Goal: Task Accomplishment & Management: Manage account settings

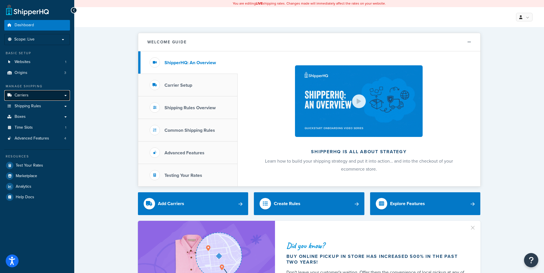
click at [23, 93] on span "Carriers" at bounding box center [22, 95] width 14 height 5
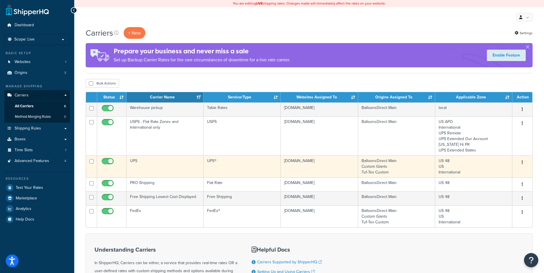
click at [522, 162] on icon "button" at bounding box center [521, 162] width 1 height 4
click at [496, 173] on link "Edit" at bounding box center [498, 174] width 45 height 12
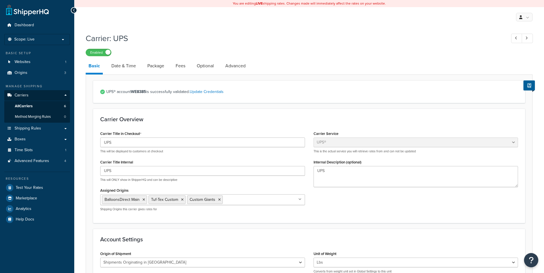
select select "ups"
select select "us"
select select "02"
click at [19, 93] on span "Carriers" at bounding box center [22, 95] width 14 height 5
